Goal: Find specific fact: Find specific fact

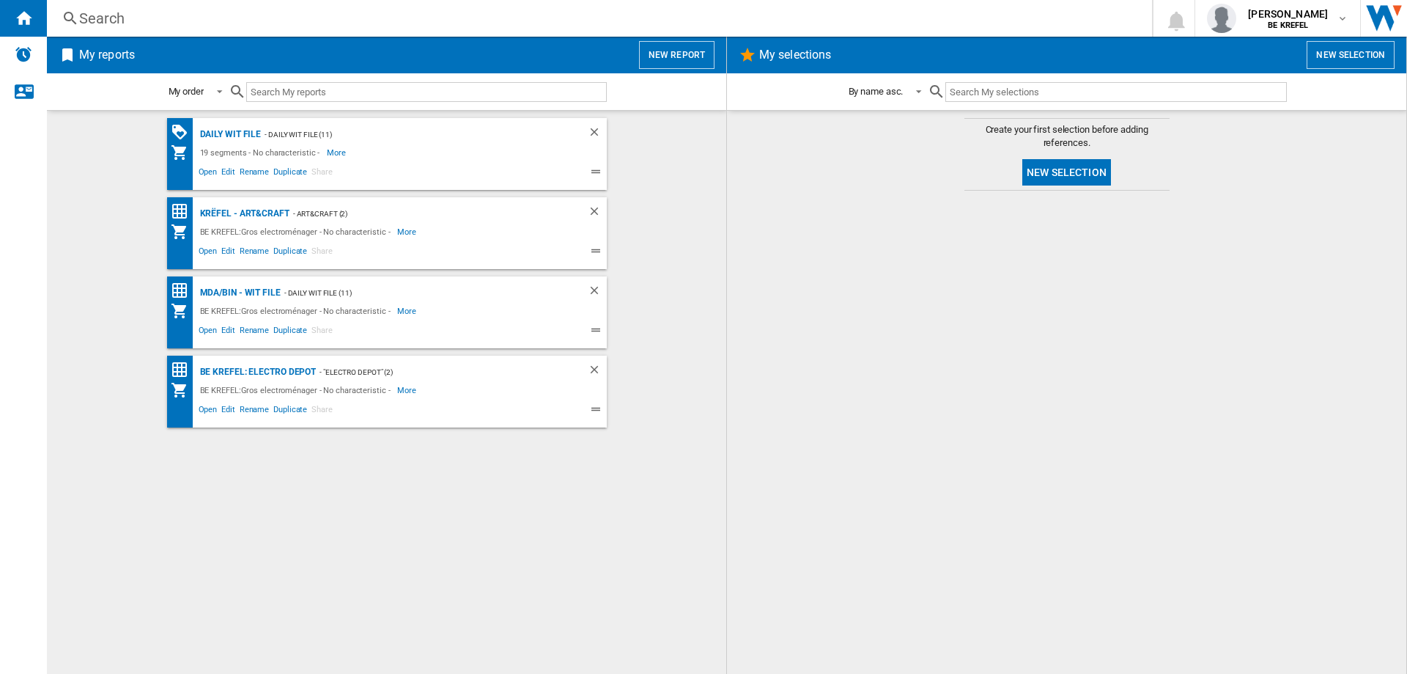
click at [131, 22] on div "Search" at bounding box center [596, 18] width 1035 height 21
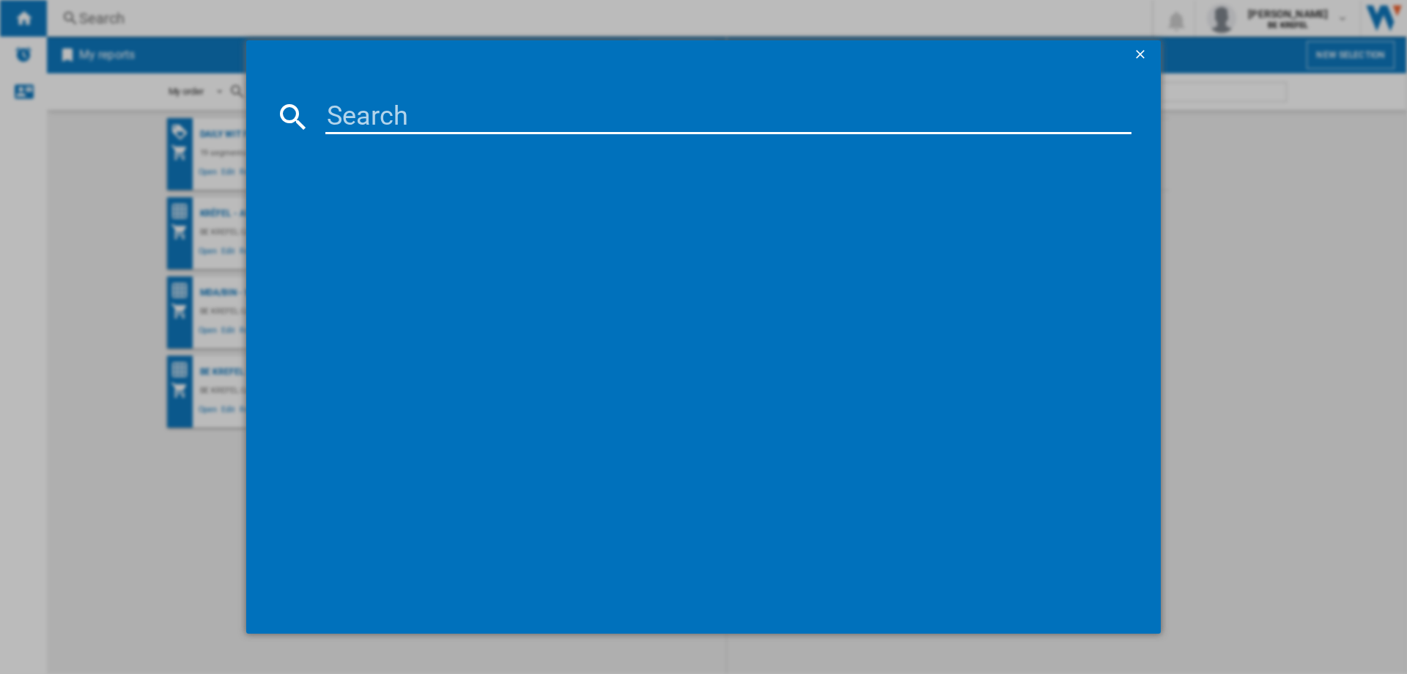
click at [402, 115] on input at bounding box center [728, 116] width 806 height 35
type input "2"
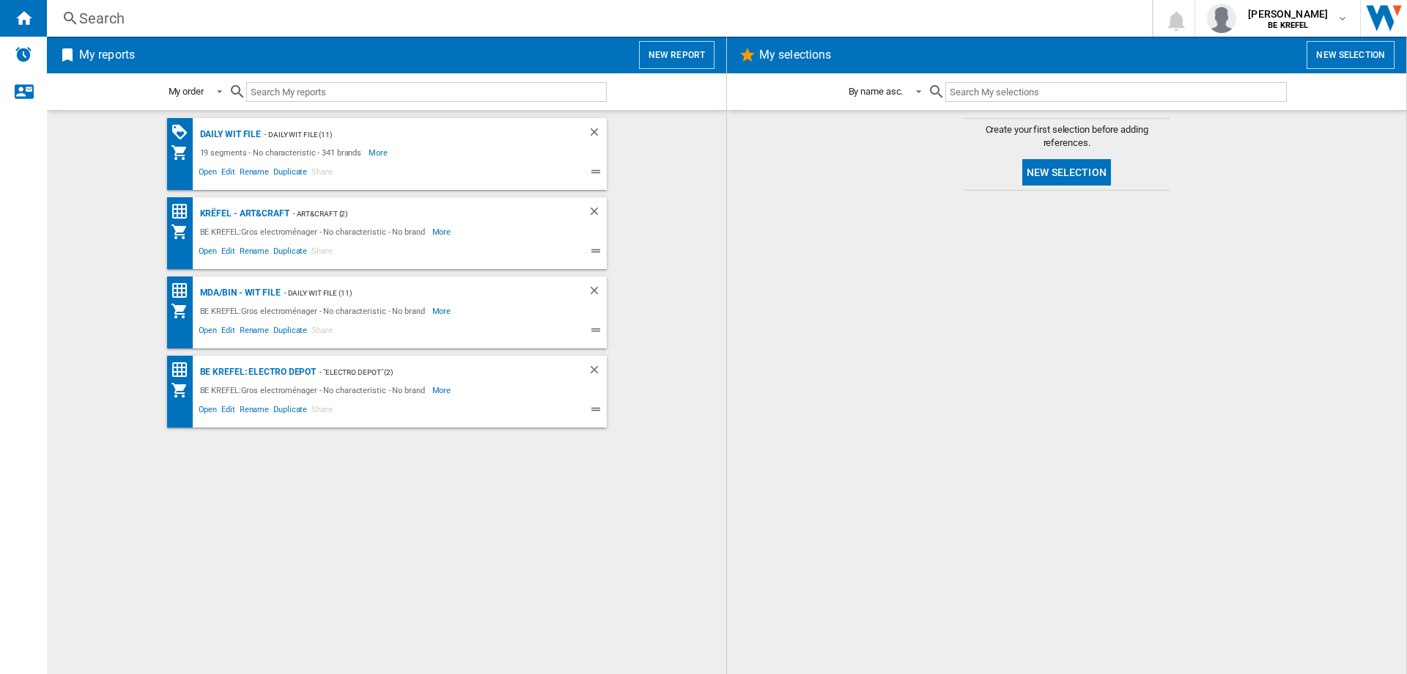
click at [130, 18] on div "Search" at bounding box center [596, 18] width 1035 height 21
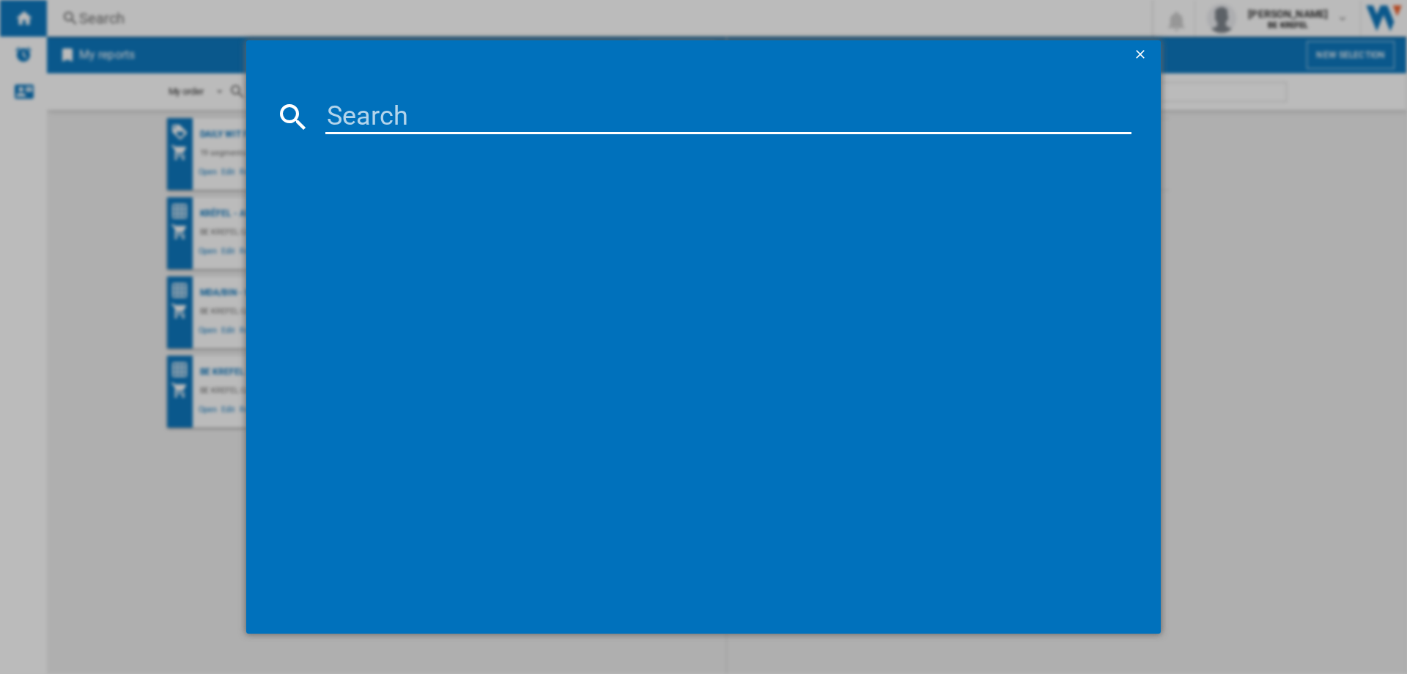
click at [361, 111] on input at bounding box center [728, 116] width 806 height 35
paste input "EC235.BK"
type input "EC235.BK"
